Goal: Transaction & Acquisition: Purchase product/service

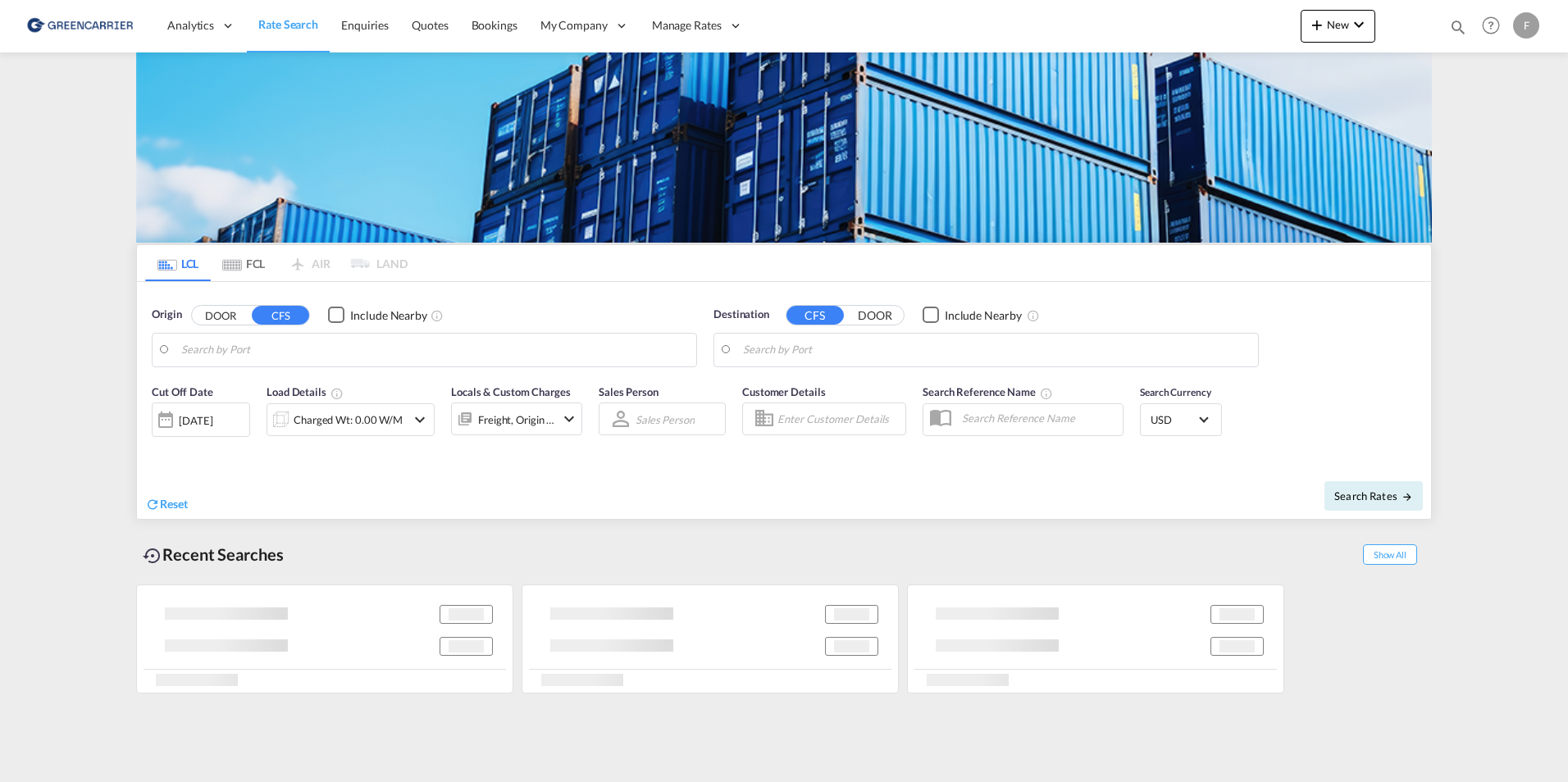
type input "DK-4623, Bjæverskov, Ejby, [GEOGRAPHIC_DATA], Jersie, [GEOGRAPHIC_DATA], [GEOGR…"
type input "[GEOGRAPHIC_DATA], HKHKG"
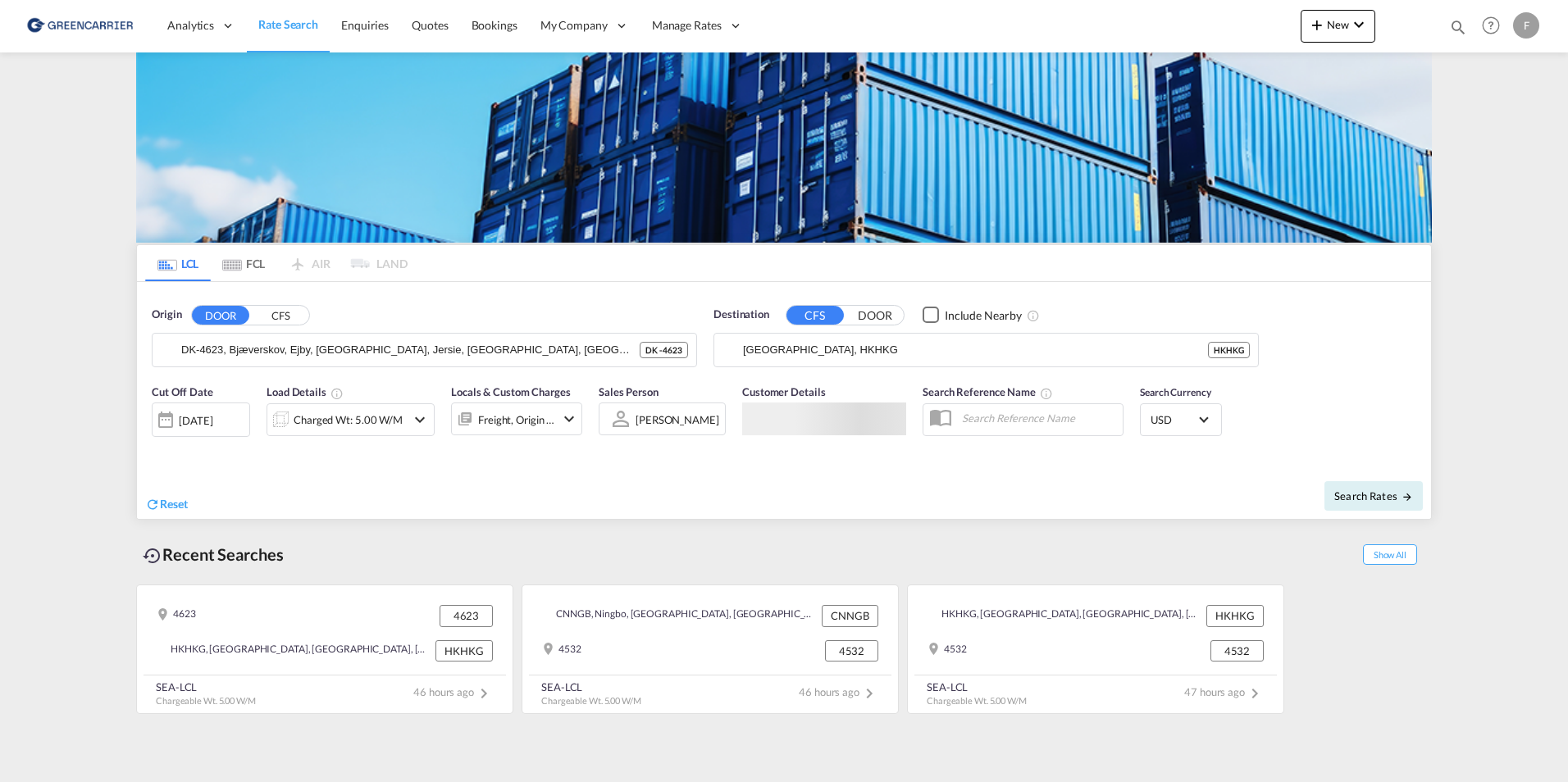
click at [87, 139] on md-content "Analytics Reports Dashboard Rate Search Enquiries Quotes Bookings" at bounding box center [784, 391] width 1568 height 782
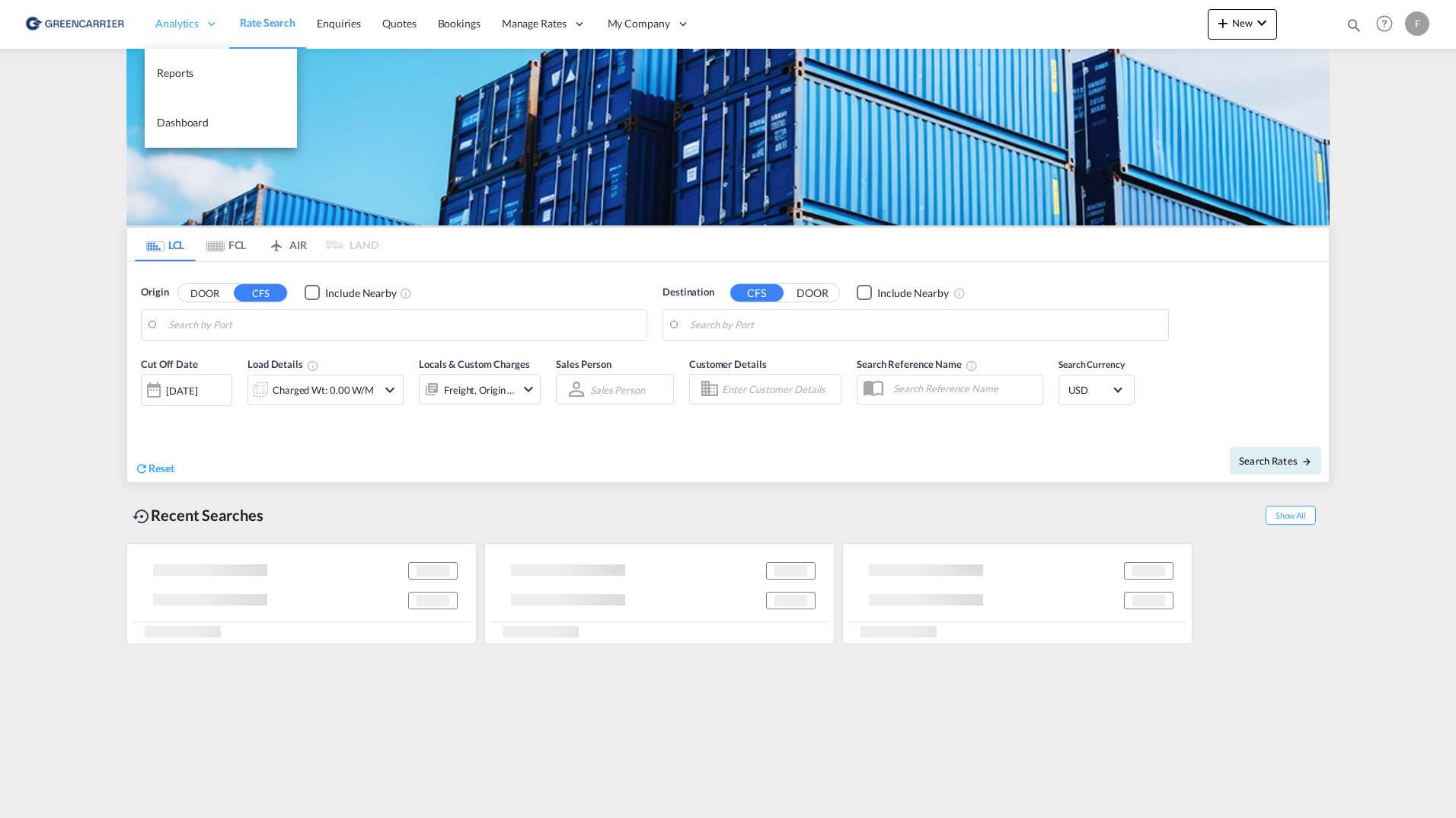
type input "Aarhus, DKAAR"
type input "Jebel Ali, AEJEA"
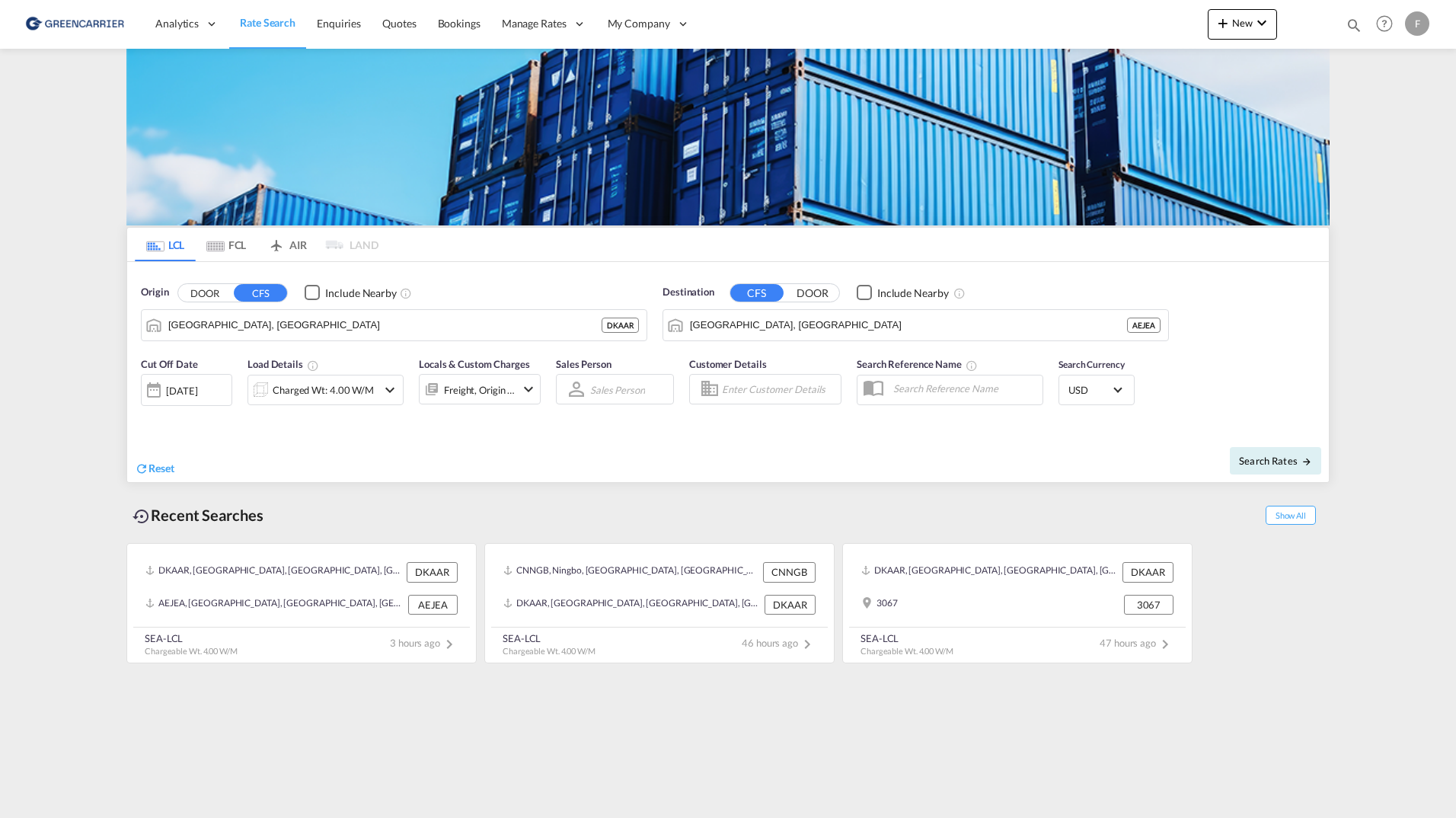
click at [82, 162] on md-content "Analytics Reports Dashboard Rate Search Enquiries Quotes Bookings" at bounding box center [728, 409] width 1456 height 818
click at [454, 25] on span "Bookings" at bounding box center [459, 23] width 43 height 13
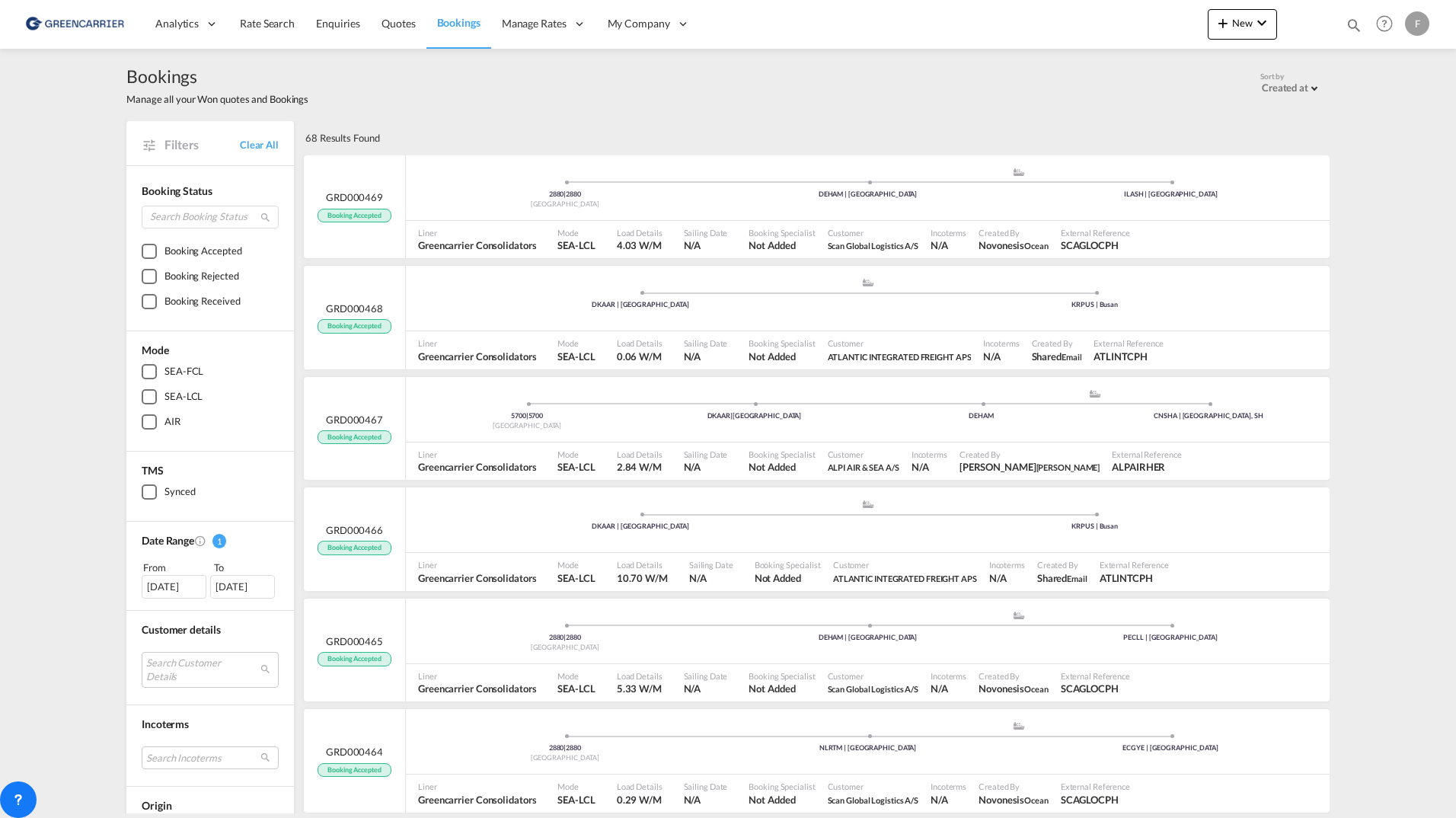
click at [174, 593] on div "04 Aug 2025" at bounding box center [174, 585] width 65 height 23
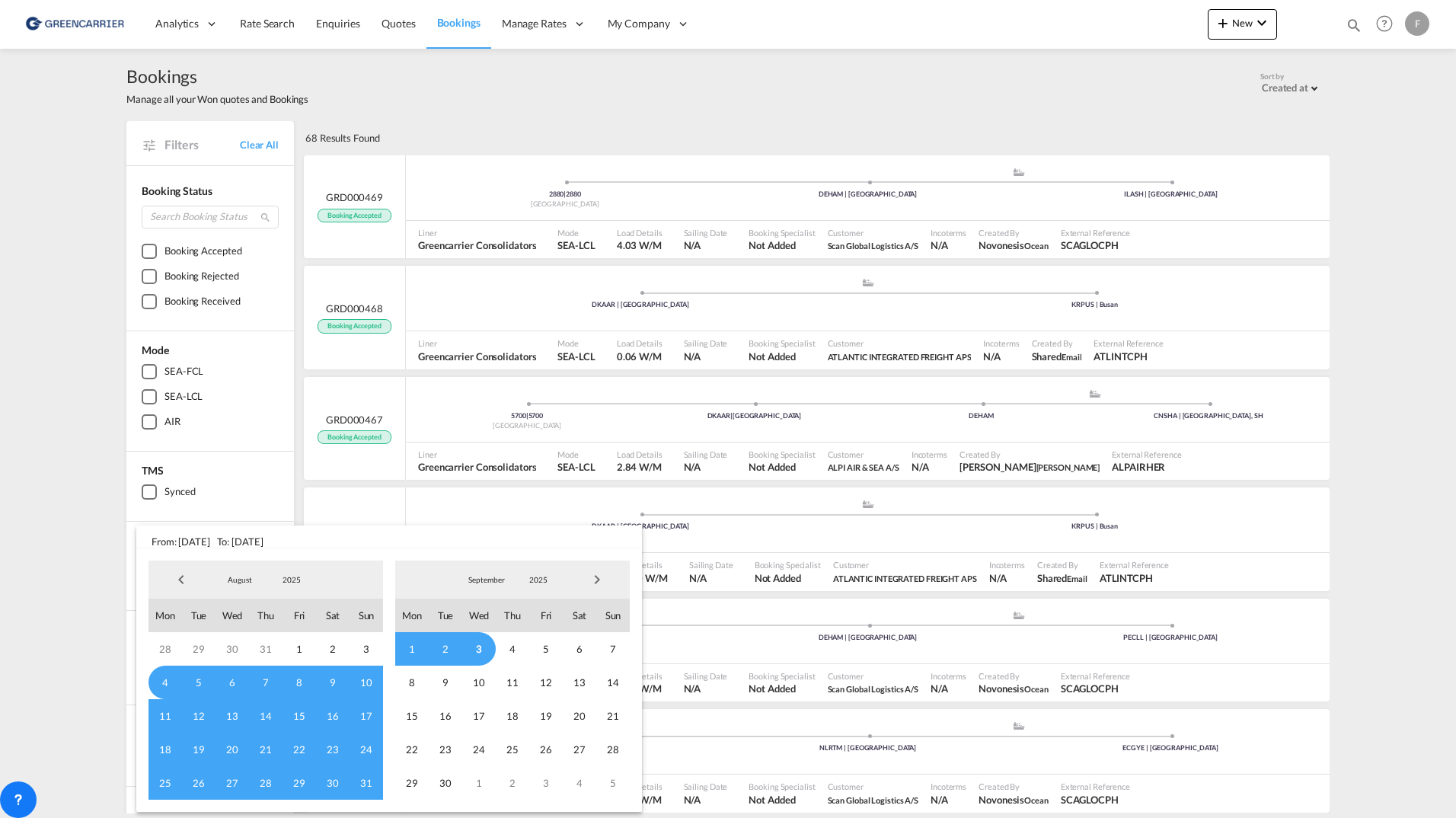
click at [75, 419] on md-backdrop at bounding box center [728, 409] width 1456 height 818
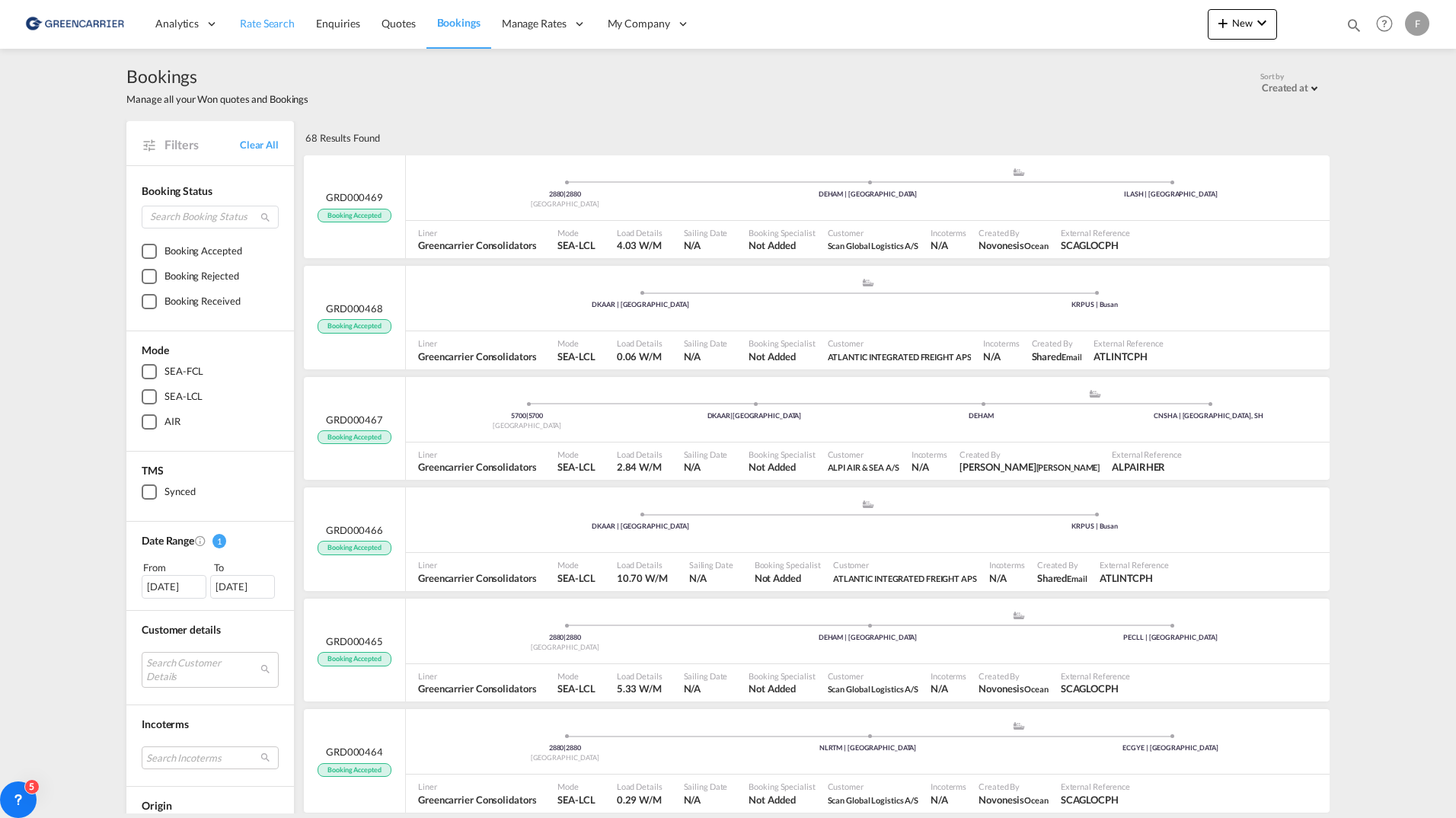
click at [284, 35] on link "Rate Search" at bounding box center [267, 24] width 76 height 49
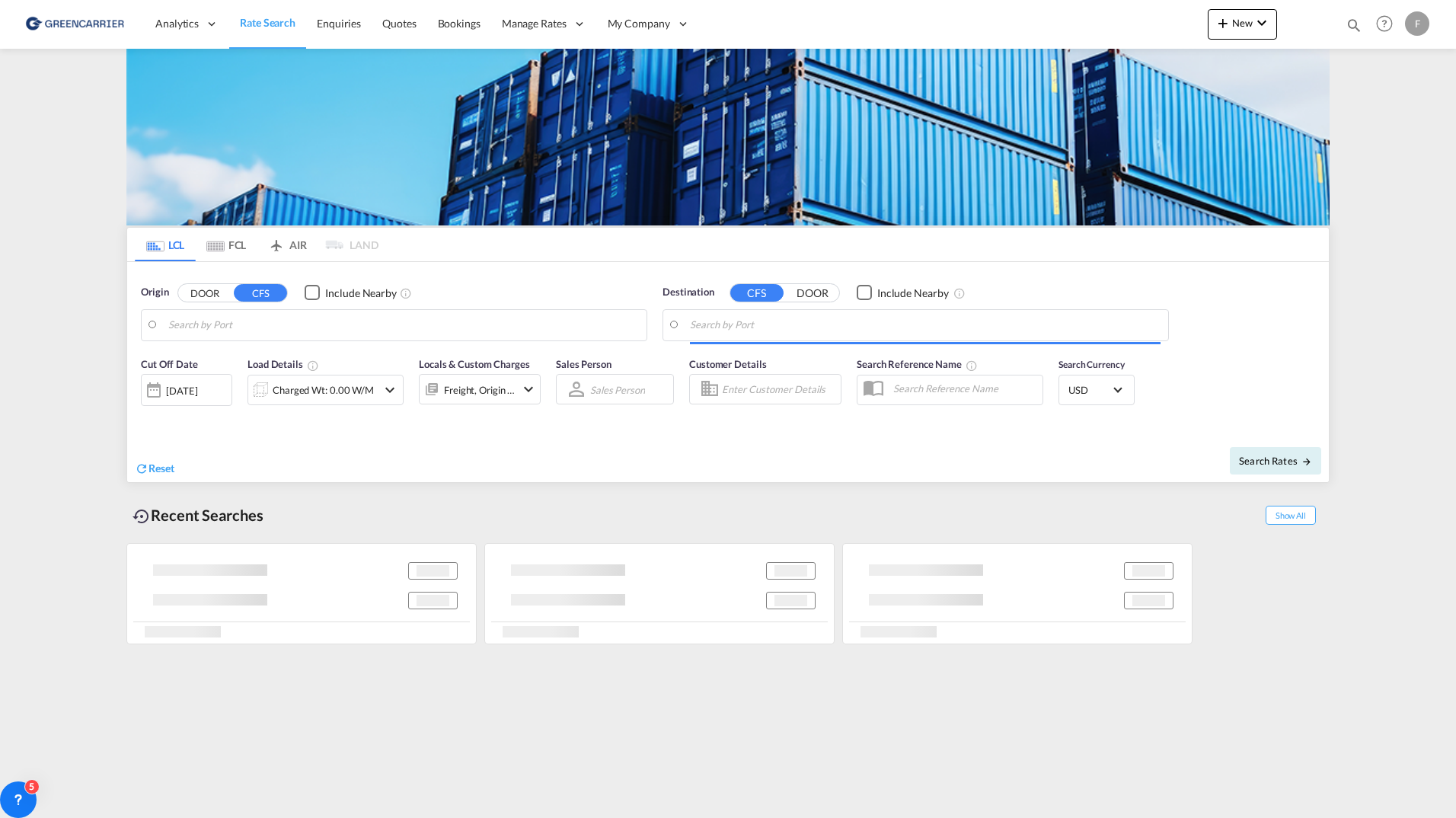
type input "Aarhus, DKAAR"
type input "Jebel Ali, AEJEA"
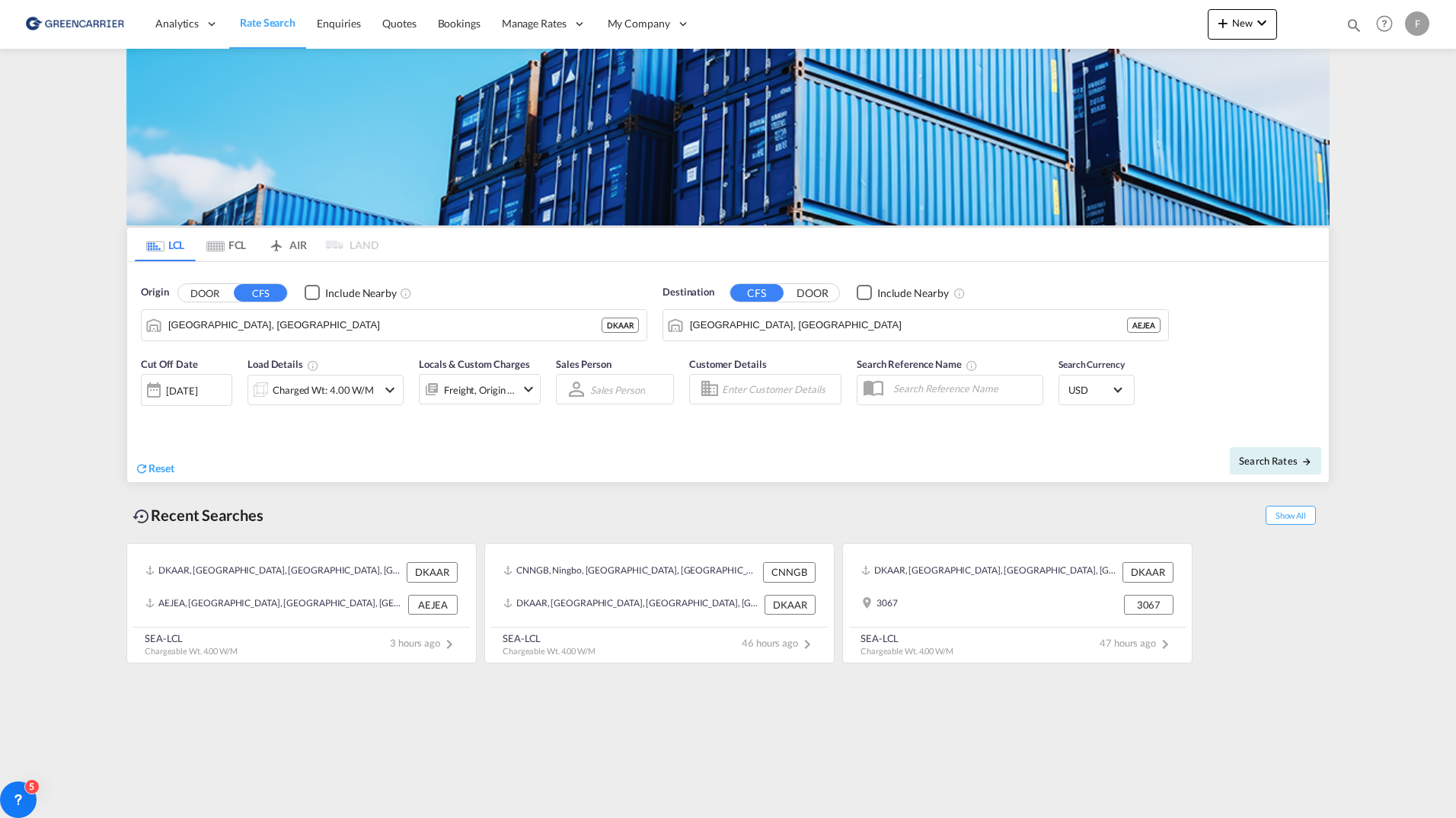
click at [30, 234] on md-content "Analytics Reports Dashboard Rate Search Enquiries Quotes Bookings" at bounding box center [728, 409] width 1456 height 818
click at [73, 226] on md-content "Analytics Reports Dashboard Rate Search Enquiries Quotes Bookings" at bounding box center [728, 409] width 1456 height 818
click at [52, 426] on md-content "Analytics Reports Dashboard Rate Search Enquiries Quotes Bookings" at bounding box center [728, 409] width 1456 height 818
